Goal: Book appointment/travel/reservation

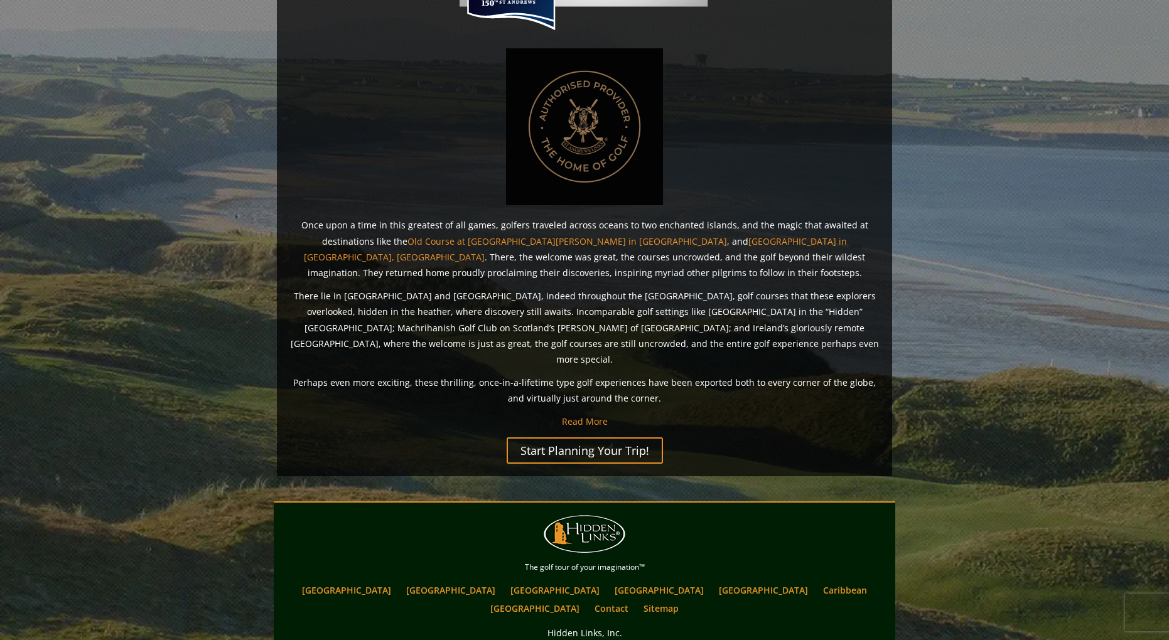
scroll to position [871, 0]
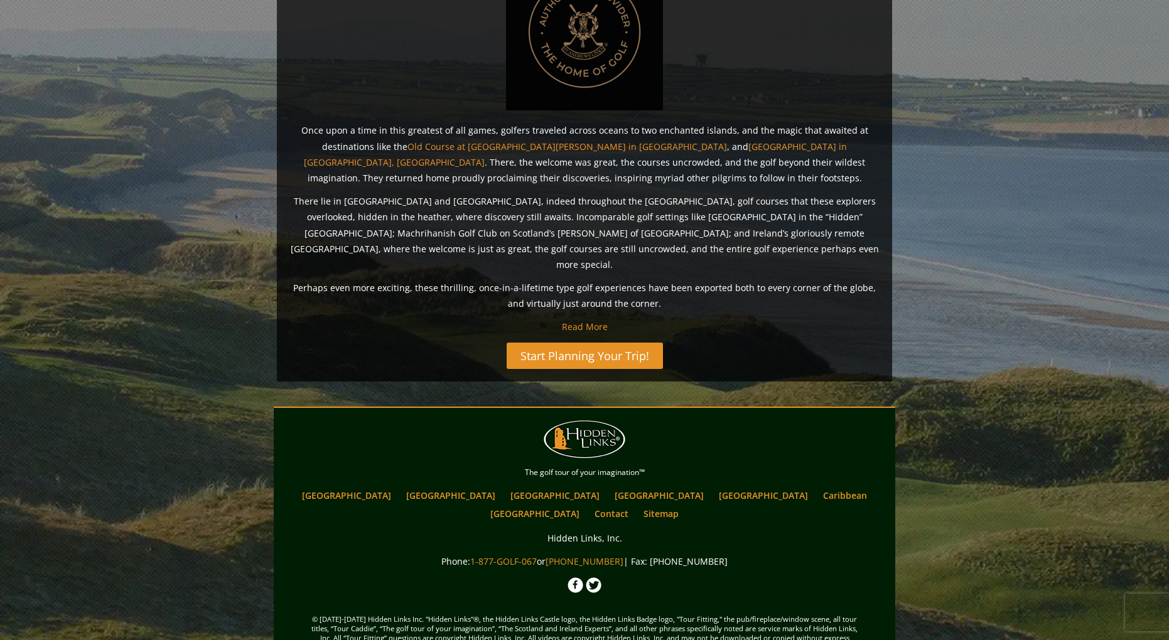
click at [575, 343] on link "Start Planning Your Trip!" at bounding box center [585, 356] width 156 height 26
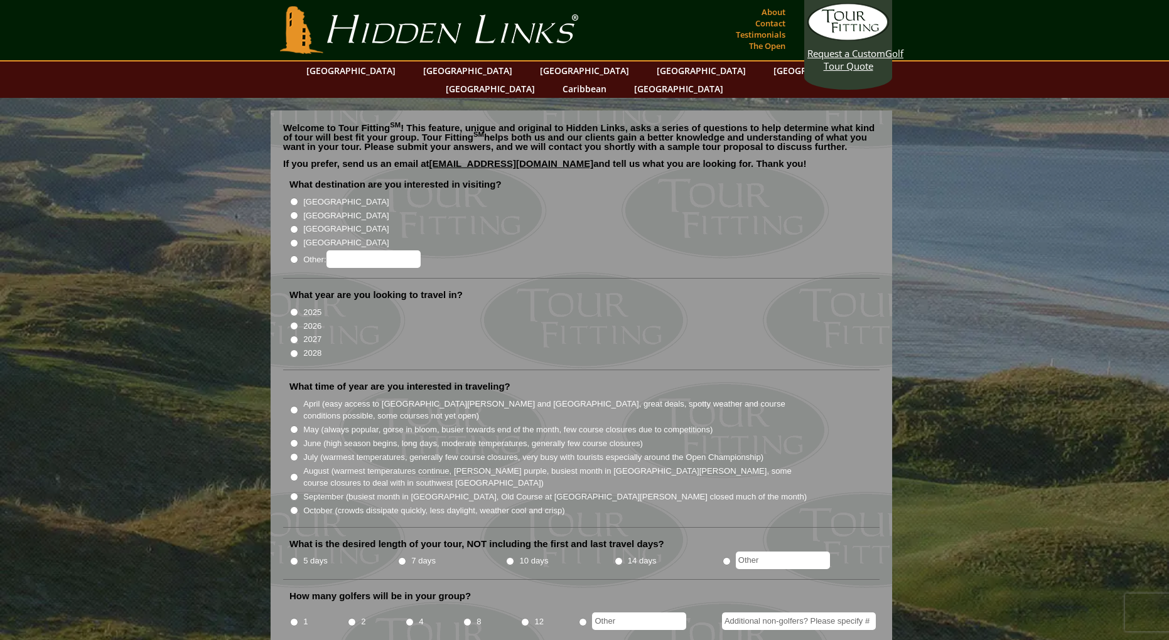
click at [295, 212] on input "[GEOGRAPHIC_DATA]" at bounding box center [294, 216] width 8 height 8
radio input "true"
click at [294, 198] on input "[GEOGRAPHIC_DATA]" at bounding box center [294, 202] width 8 height 8
radio input "true"
click at [293, 212] on input "[GEOGRAPHIC_DATA]" at bounding box center [294, 216] width 8 height 8
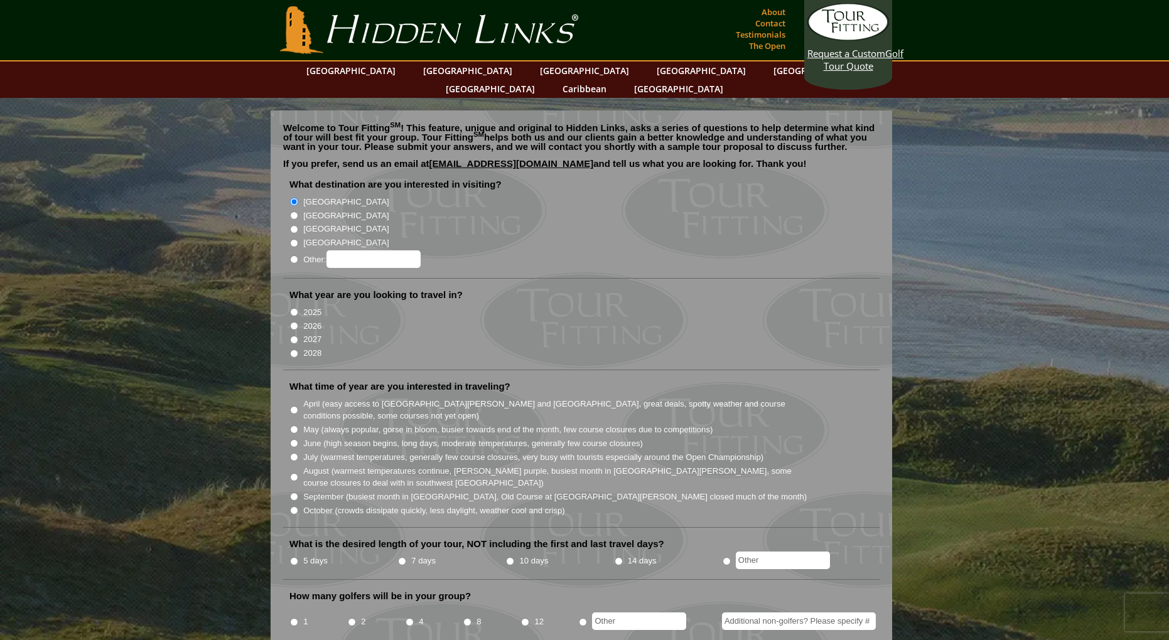
radio input "true"
click at [296, 322] on input "2026" at bounding box center [294, 326] width 8 height 8
radio input "true"
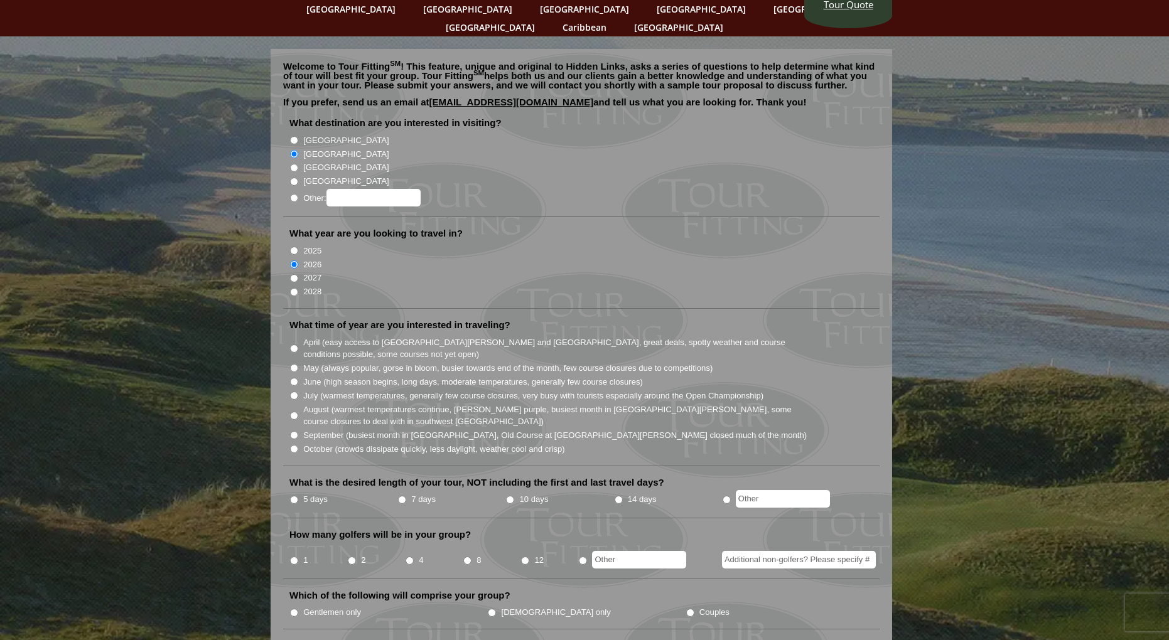
scroll to position [251, 0]
